Goal: Information Seeking & Learning: Compare options

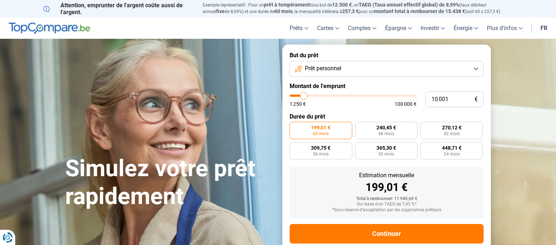
type input "8 500"
type input "8500"
type input "9 000"
type input "9000"
type input "9 500"
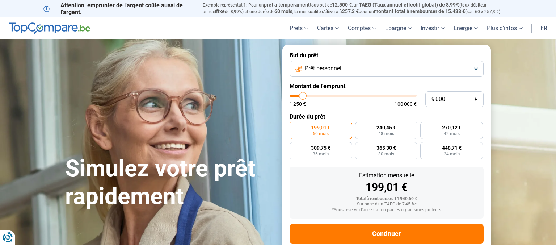
type input "9500"
type input "10 000"
type input "10000"
type input "10 250"
type input "10250"
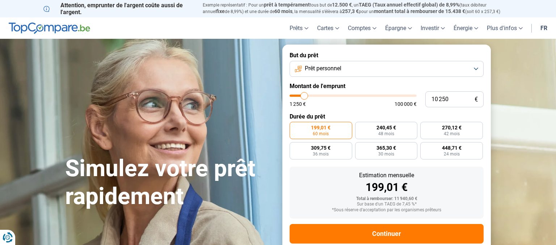
type input "10 500"
type input "10500"
type input "11 500"
type input "11500"
type input "12 750"
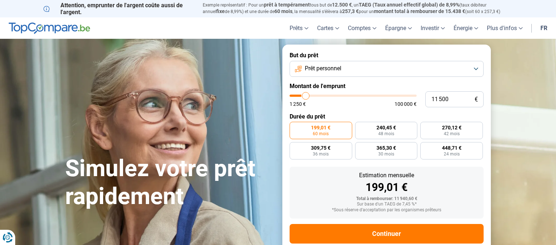
type input "12750"
type input "14 500"
type input "14500"
type input "15 000"
type input "15000"
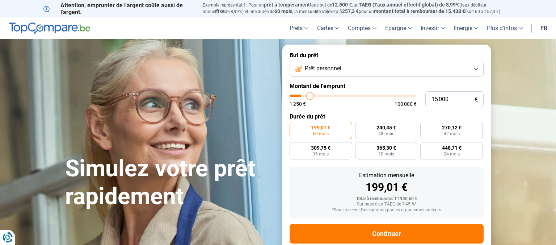
type input "15 250"
type input "15250"
type input "15 500"
type input "15500"
type input "16 000"
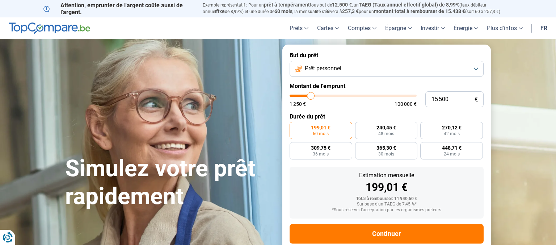
type input "16000"
type input "16 250"
type input "16250"
type input "16 500"
type input "16500"
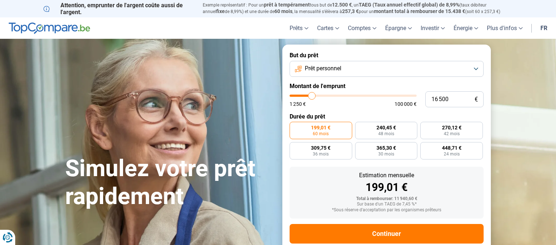
type input "17 750"
type input "17750"
type input "19 000"
type input "19000"
type input "20 500"
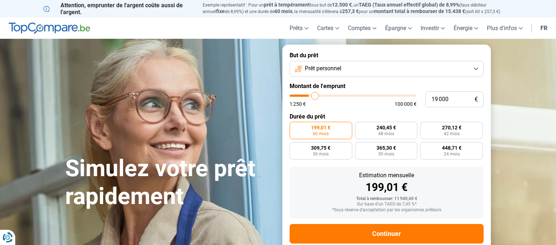
type input "20500"
type input "21 250"
type input "21250"
type input "21 500"
type input "21500"
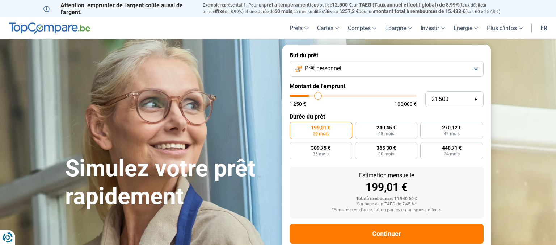
type input "22 750"
type input "22750"
type input "25 000"
type input "25000"
type input "27 250"
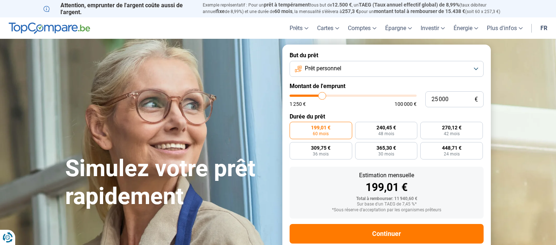
type input "27250"
type input "30 250"
type input "30250"
type input "31 750"
type input "31750"
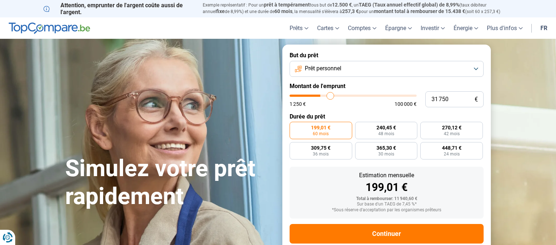
type input "32 000"
type input "32000"
type input "32 750"
type input "32750"
type input "33 750"
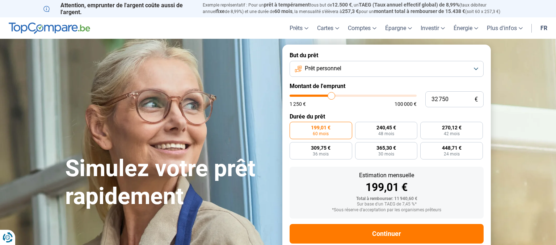
type input "33750"
type input "35 750"
type input "35750"
type input "37 500"
type input "37500"
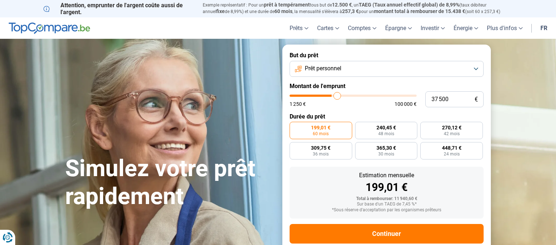
type input "39 000"
type input "39000"
type input "39 250"
type input "39250"
type input "39 500"
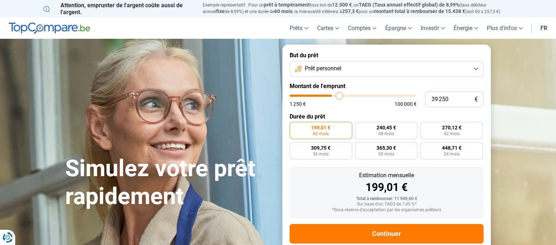
type input "39500"
type input "38 250"
type input "38250"
type input "36 750"
type input "36750"
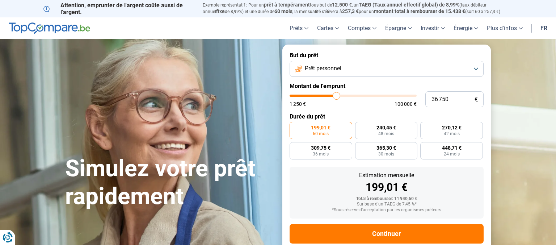
type input "36 000"
type input "36000"
type input "35 500"
type input "35500"
type input "35 250"
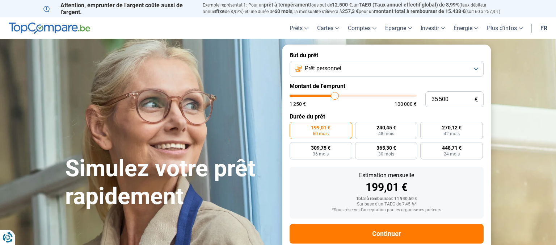
type input "35250"
type input "34 750"
type input "34750"
type input "34 500"
type input "34500"
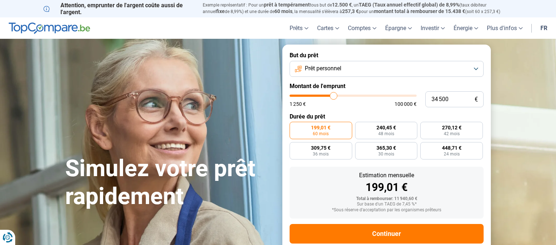
type input "34 250"
type input "34250"
type input "34 000"
type input "34000"
type input "33 750"
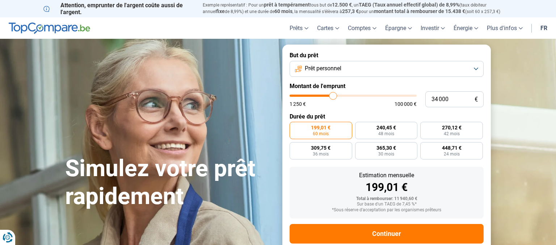
type input "33750"
type input "33 500"
type input "33500"
type input "33 250"
type input "33250"
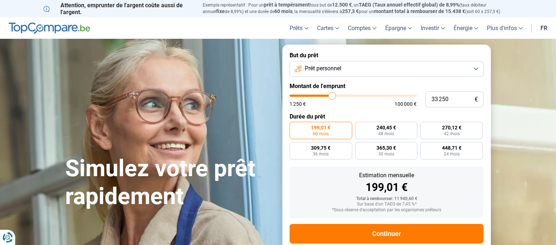
type input "32 750"
type input "32750"
type input "31 000"
type input "31000"
type input "28 750"
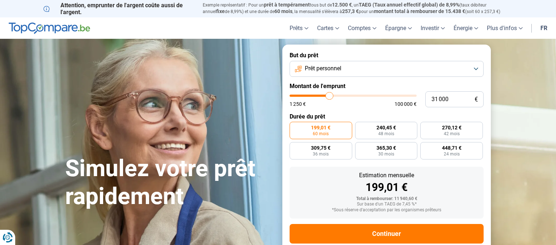
type input "28750"
type input "27 000"
type input "27000"
type input "25 000"
type input "25000"
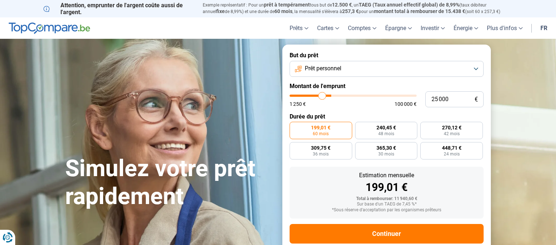
type input "24 750"
type input "24750"
type input "25 250"
type input "25250"
type input "24 000"
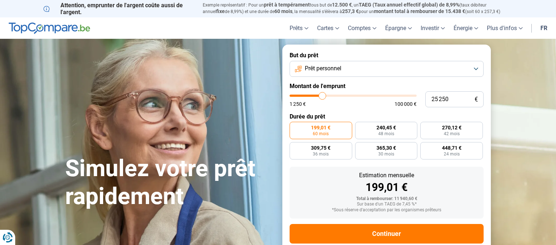
type input "24000"
type input "22 500"
type input "22500"
type input "22 250"
type input "22250"
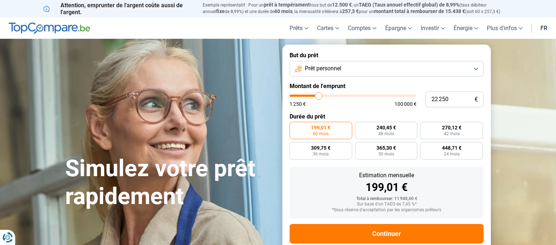
type input "22 000"
type input "22000"
type input "21 750"
type input "21750"
type input "21 250"
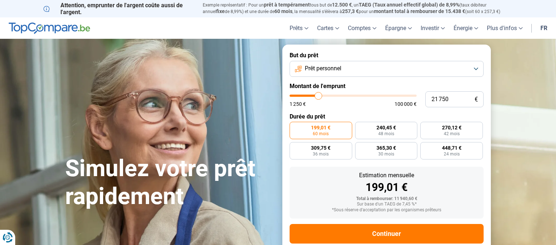
type input "21250"
type input "20 500"
type input "20500"
type input "20 250"
type input "20250"
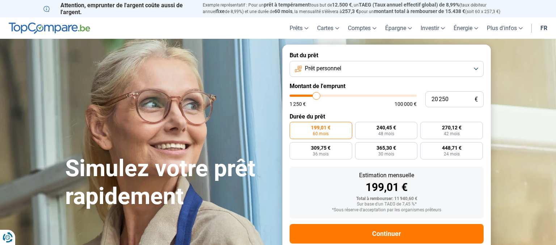
type input "19 250"
type input "19250"
type input "18 500"
type input "18500"
type input "18 250"
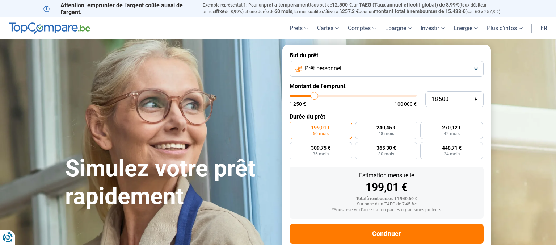
type input "18250"
type input "18 000"
type input "18000"
type input "17 750"
type input "17750"
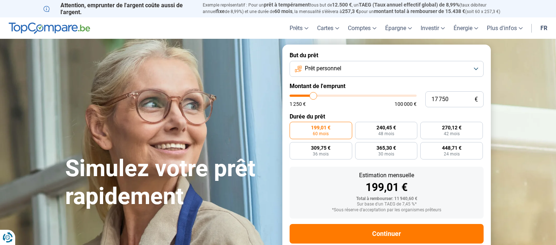
type input "17 000"
type input "17000"
type input "15 750"
type input "15750"
type input "15 500"
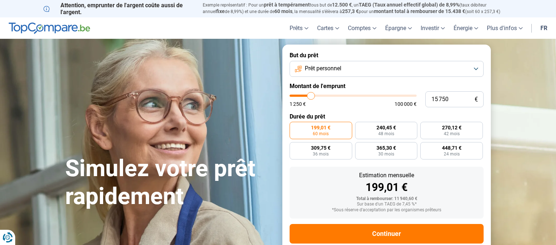
type input "15500"
type input "13 750"
type input "13750"
type input "11 500"
type input "11500"
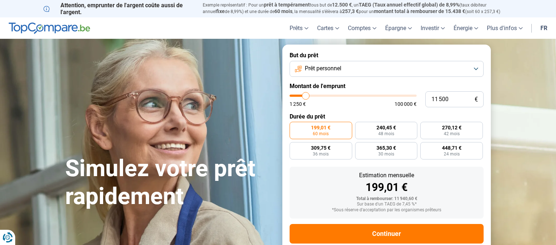
type input "10 000"
type input "10000"
type input "9 000"
type input "9000"
type input "9 250"
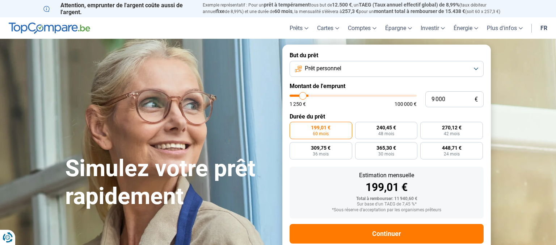
type input "9250"
type input "10 000"
type input "10000"
type input "9 250"
type input "9250"
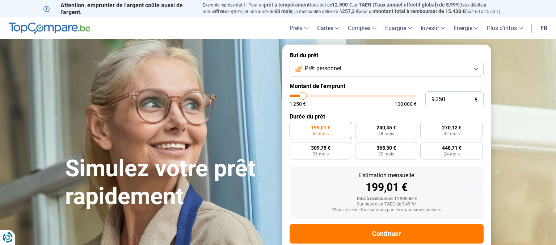
type input "8 500"
type input "8500"
type input "8 250"
type input "8250"
type input "7 750"
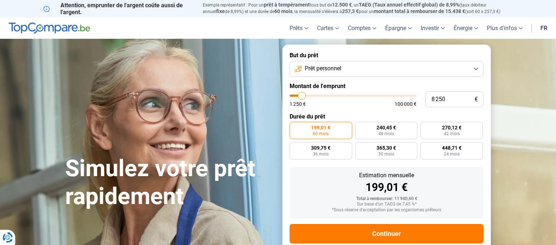
type input "7750"
type input "7 000"
type input "7000"
type input "6 750"
type input "6750"
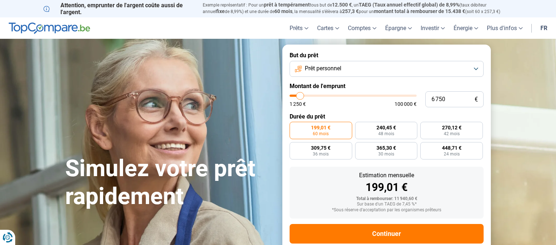
type input "6 500"
type input "6500"
type input "6 250"
type input "6250"
type input "6 000"
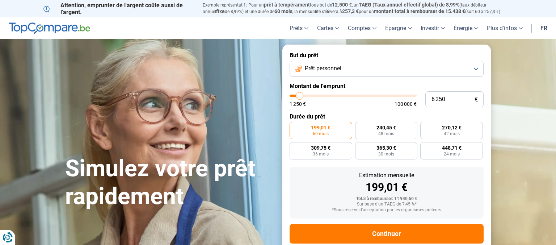
type input "6000"
type input "4 250"
type input "4250"
type input "2 500"
type input "2500"
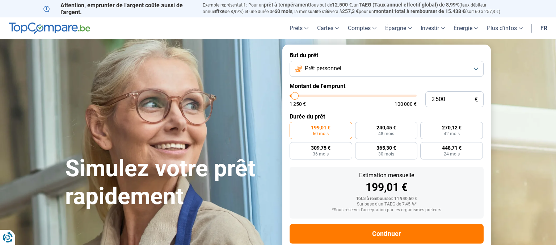
type input "1 750"
type input "1750"
type input "2 000"
type input "2000"
type input "2 250"
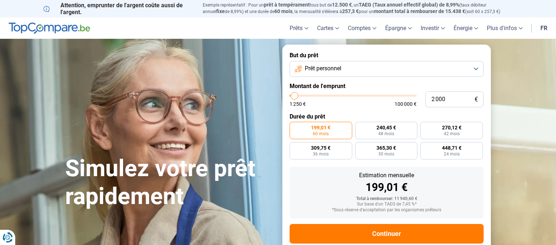
type input "2250"
type input "2 500"
type input "2500"
type input "3 500"
type input "3500"
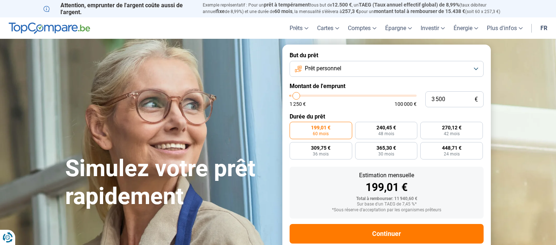
type input "5 250"
type input "5250"
type input "8 250"
type input "8250"
type input "9 000"
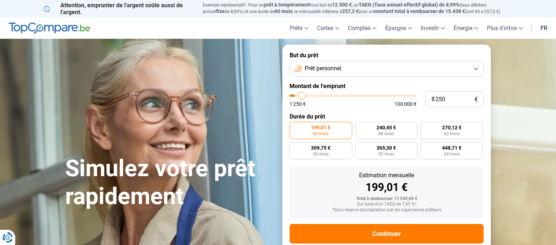
type input "9000"
type input "8 500"
type input "8500"
type input "8 000"
type input "8000"
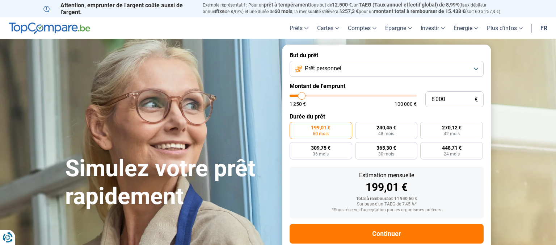
type input "7 500"
type input "7500"
type input "6 500"
type input "6500"
type input "5 250"
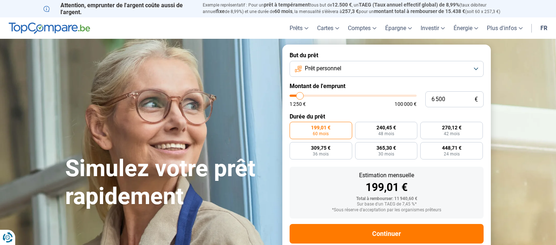
type input "5250"
type input "4 750"
type input "4750"
type input "4 500"
type input "4500"
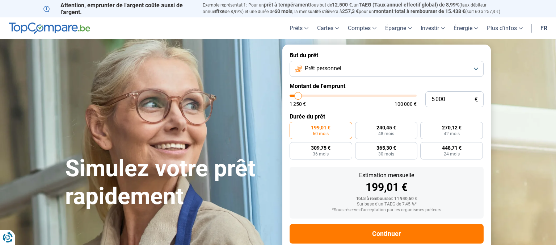
drag, startPoint x: 302, startPoint y: 96, endPoint x: 299, endPoint y: 93, distance: 4.9
click at [299, 95] on input "range" at bounding box center [353, 96] width 127 height 2
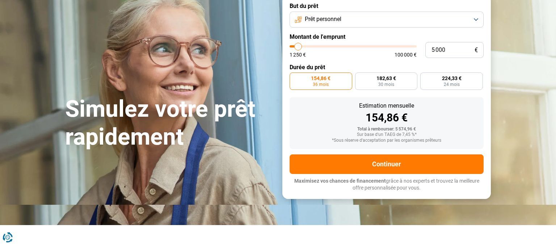
scroll to position [76, 0]
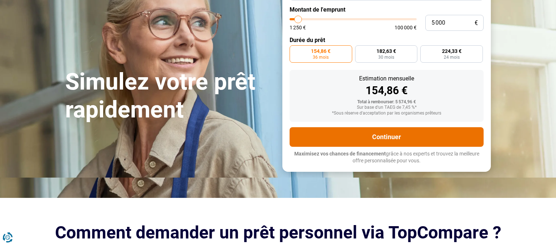
click at [391, 138] on button "Continuer" at bounding box center [387, 137] width 194 height 20
